Goal: Task Accomplishment & Management: Complete application form

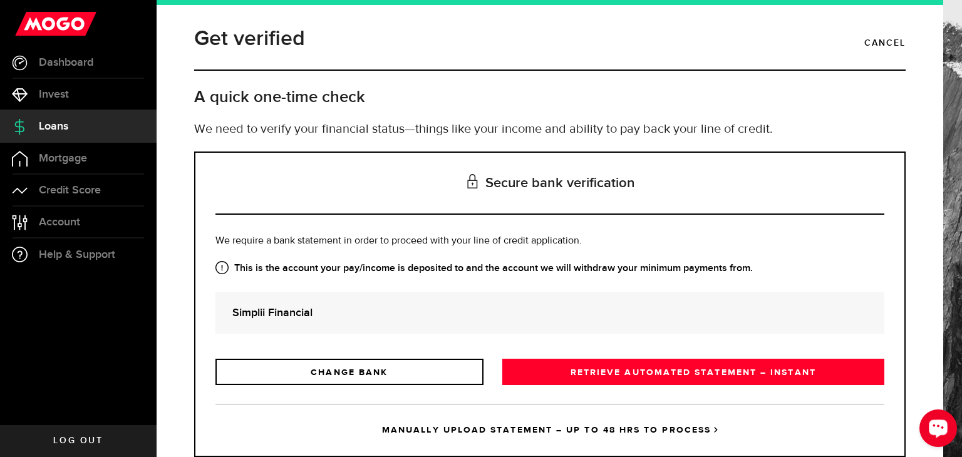
click at [933, 434] on div "Open LiveChat chat widget" at bounding box center [938, 427] width 21 height 21
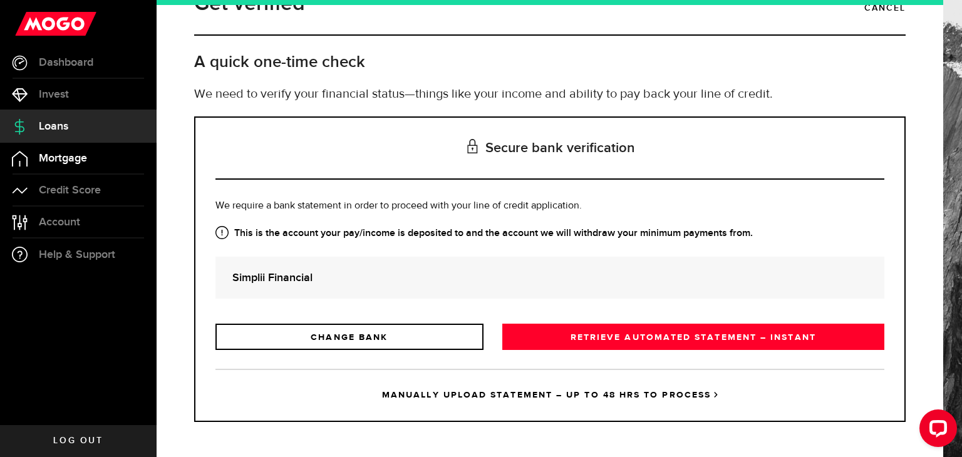
click at [63, 165] on link "Mortgage" at bounding box center [78, 158] width 157 height 31
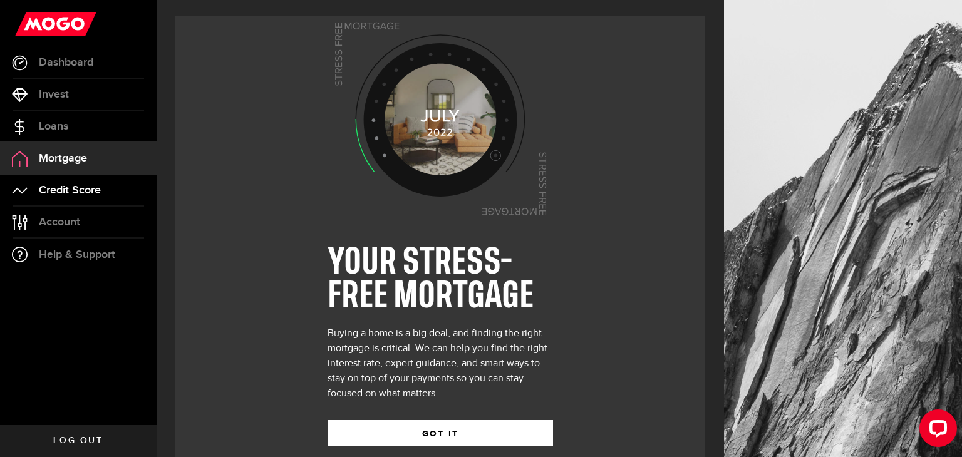
click at [67, 197] on link "Credit Score" at bounding box center [78, 190] width 157 height 31
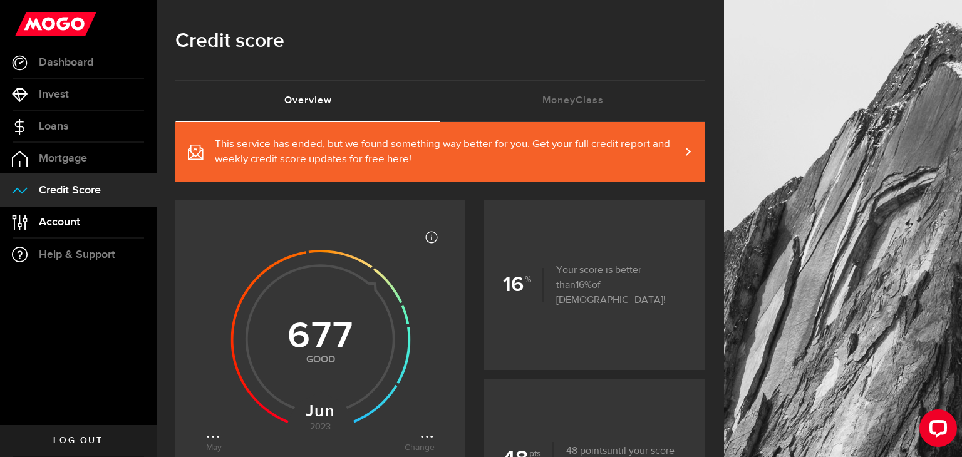
click at [69, 229] on link "Account Compte" at bounding box center [78, 222] width 157 height 31
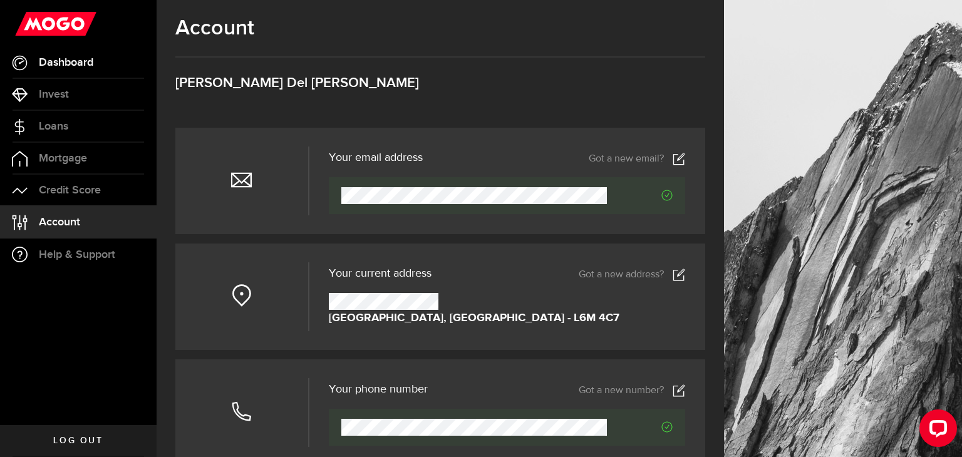
click at [80, 57] on span "Dashboard" at bounding box center [66, 62] width 55 height 11
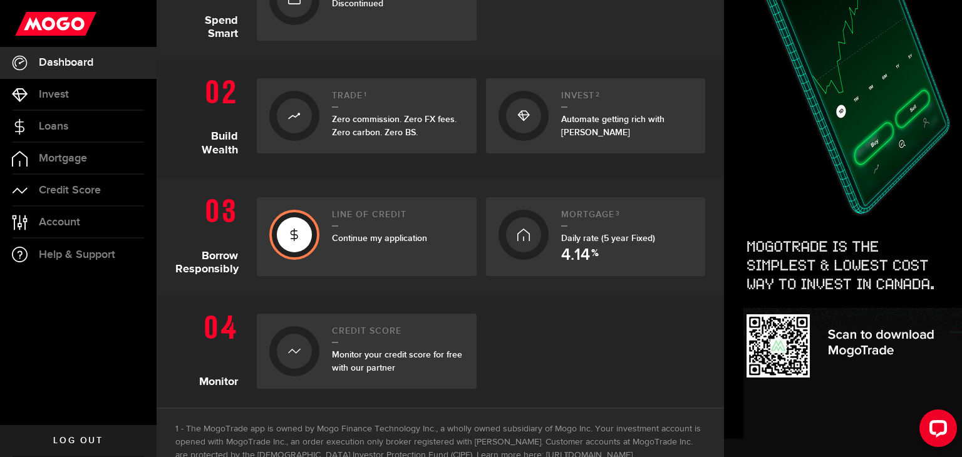
scroll to position [348, 0]
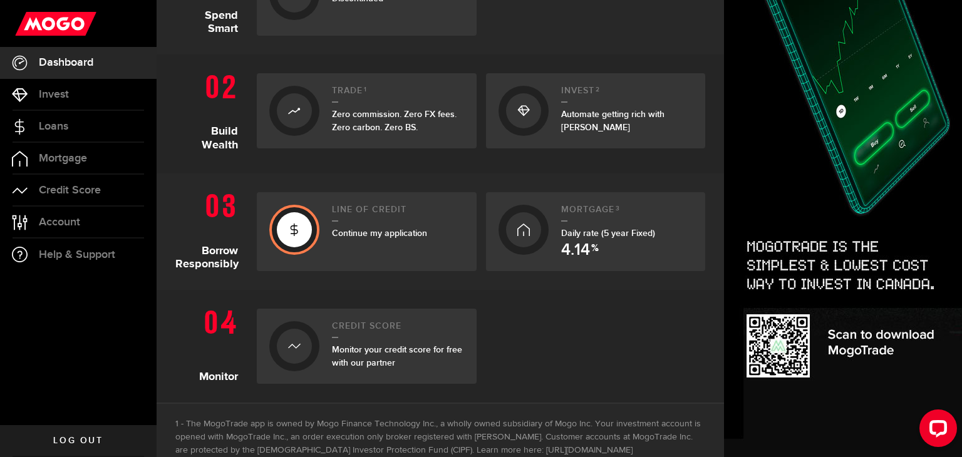
click at [300, 229] on icon at bounding box center [294, 230] width 13 height 20
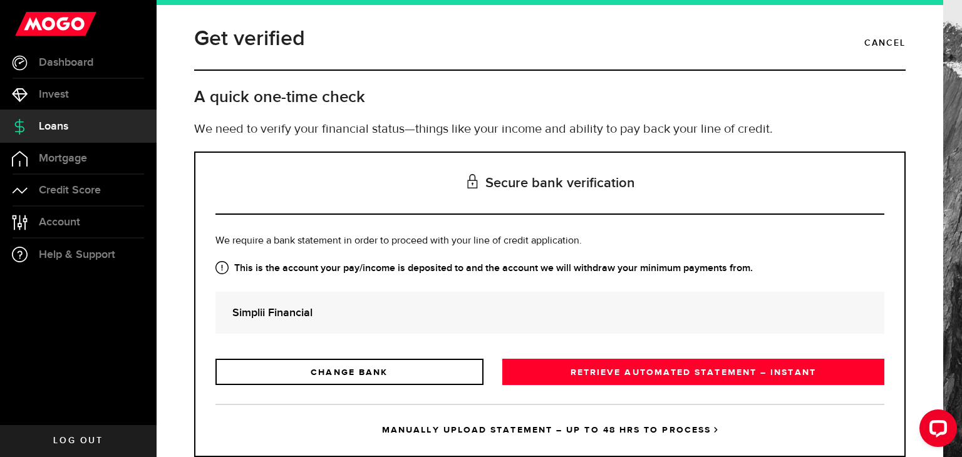
scroll to position [35, 0]
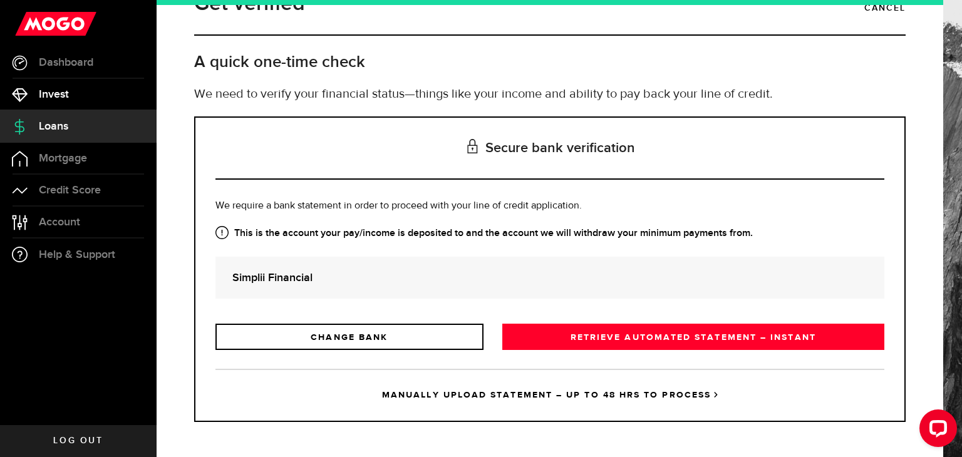
click at [70, 95] on link "Invest" at bounding box center [78, 94] width 157 height 31
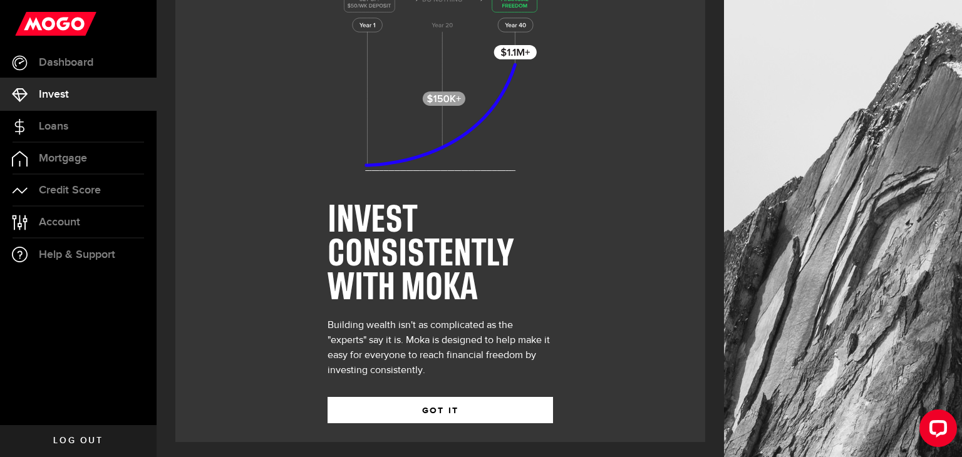
scroll to position [46, 0]
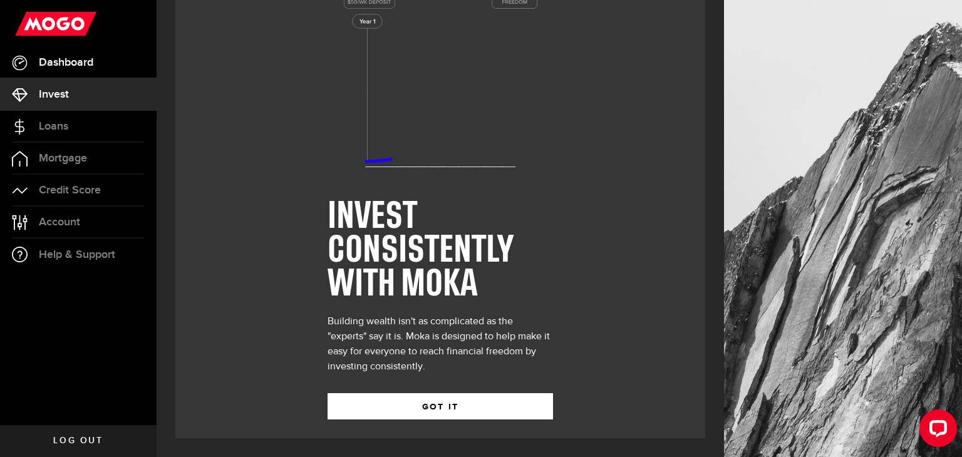
click at [59, 58] on span "Dashboard" at bounding box center [66, 62] width 55 height 11
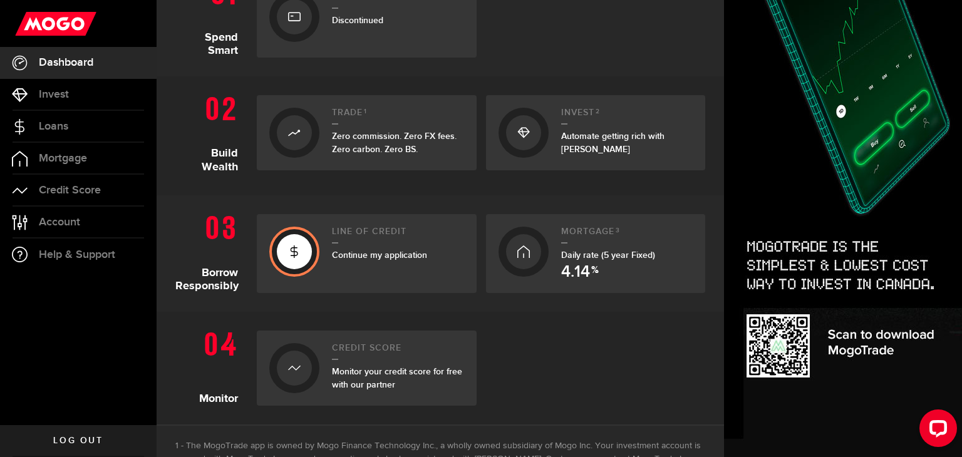
scroll to position [336, 0]
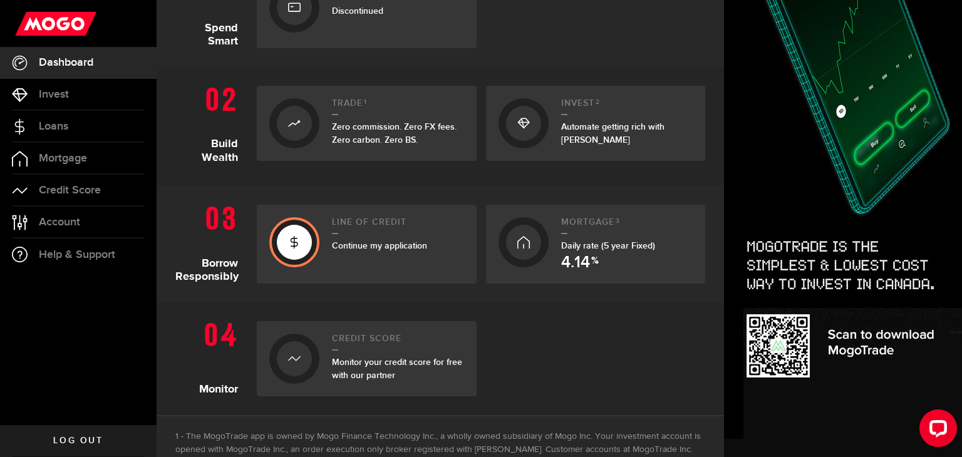
click at [306, 242] on div at bounding box center [294, 242] width 35 height 35
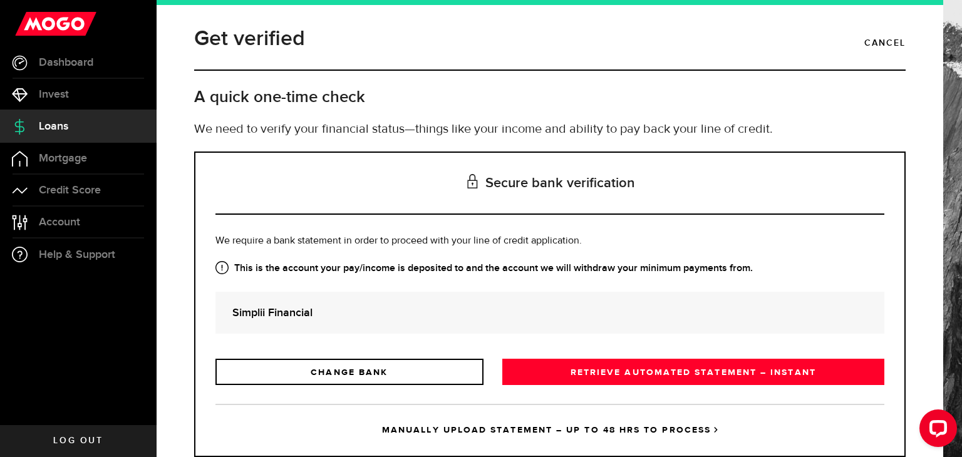
scroll to position [35, 0]
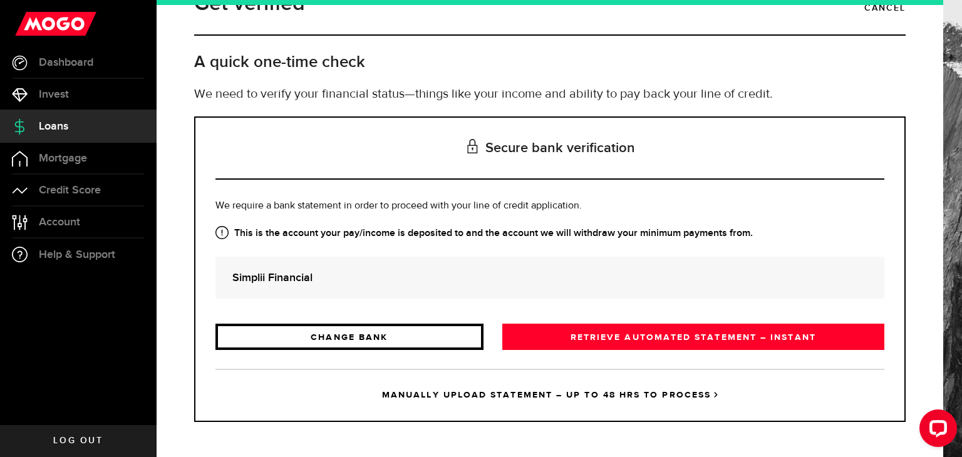
click at [255, 330] on link "CHANGE BANK" at bounding box center [350, 337] width 268 height 26
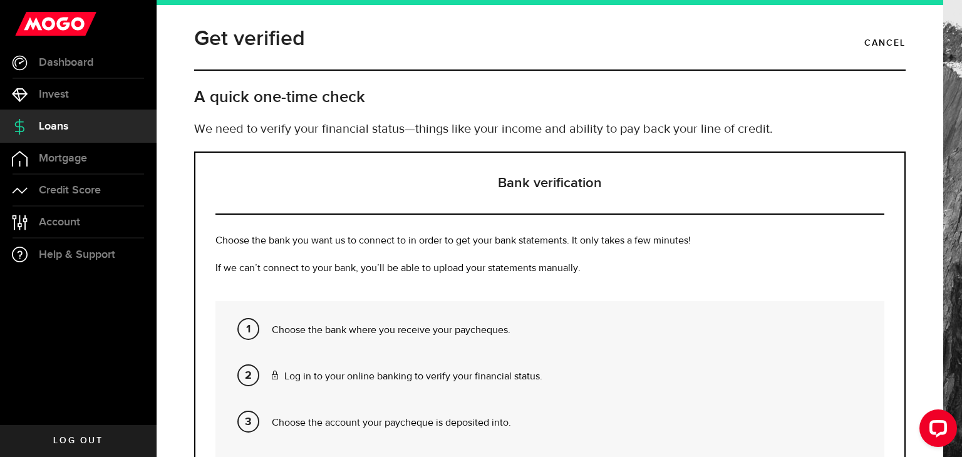
scroll to position [176, 0]
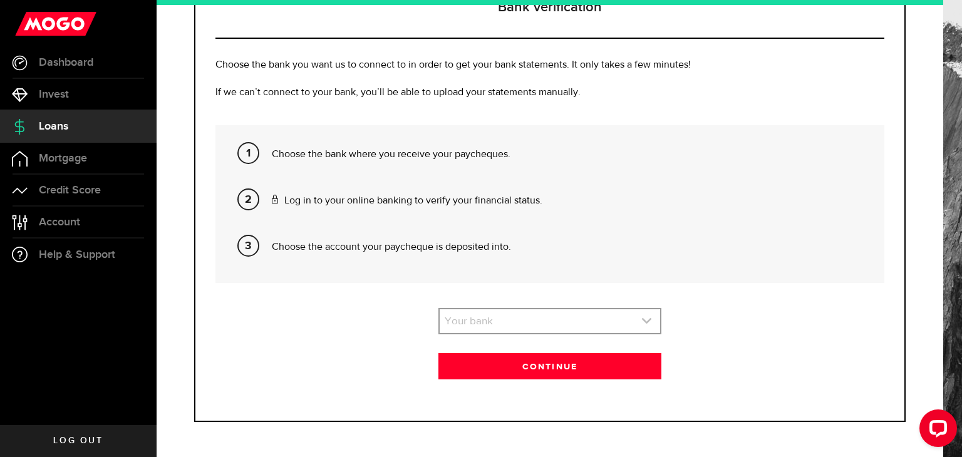
click at [479, 325] on link "expand select" at bounding box center [550, 322] width 221 height 24
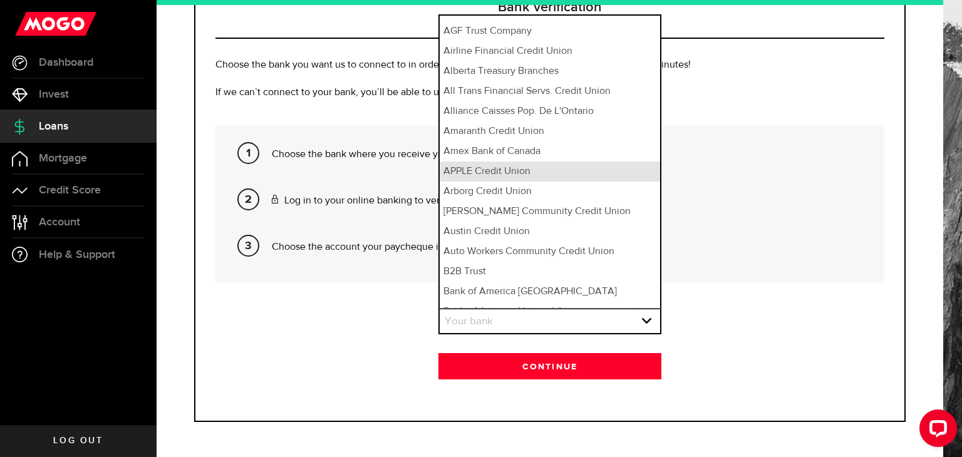
scroll to position [2194, 0]
click at [180, 56] on div "Get verified Cancel A quick one-time check We need to verify your financial sta…" at bounding box center [550, 228] width 787 height 457
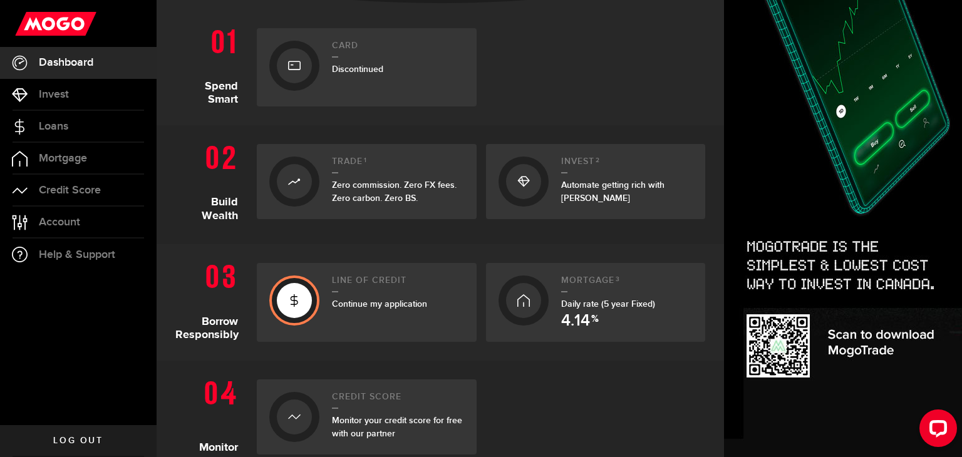
scroll to position [278, 0]
click at [409, 300] on span "Continue my application" at bounding box center [379, 303] width 95 height 11
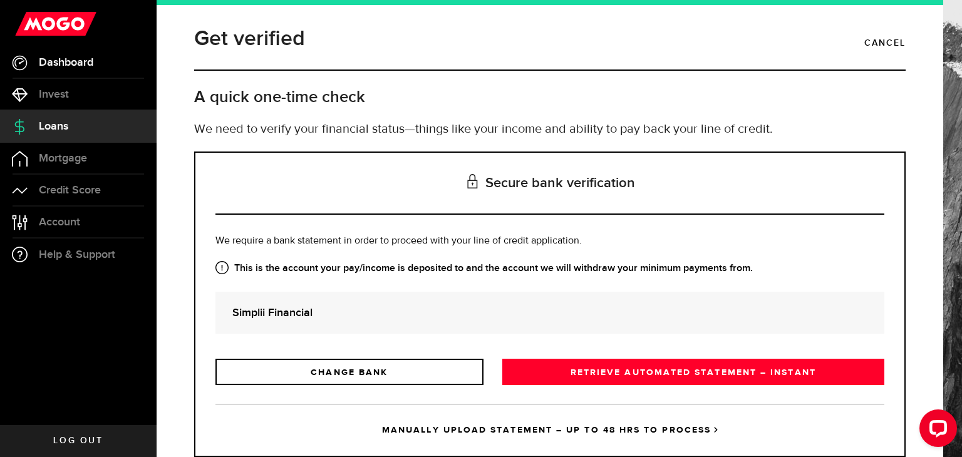
click at [60, 71] on link "Dashboard" at bounding box center [78, 62] width 157 height 31
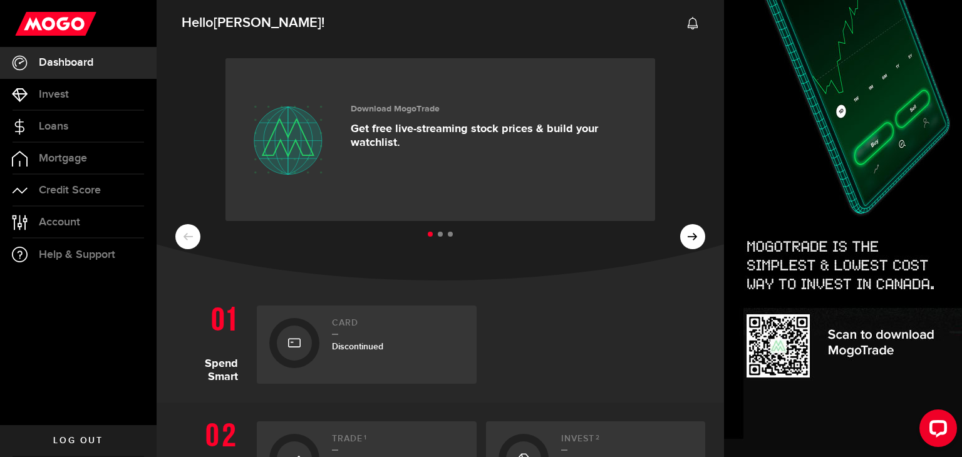
click at [90, 437] on span "Log out" at bounding box center [77, 441] width 49 height 9
